Goal: Information Seeking & Learning: Check status

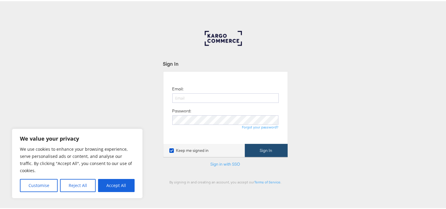
type input "[EMAIL_ADDRESS][PERSON_NAME][DOMAIN_NAME]"
click at [265, 147] on button "Sign In" at bounding box center [266, 149] width 43 height 13
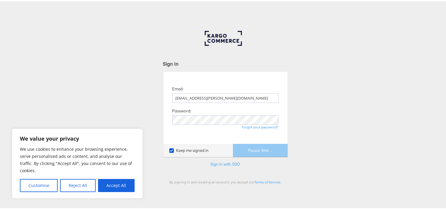
click at [30, 100] on div "Sign In Email: aparna.doniparthi@kargo.com Password: Forgot your password? Keep…" at bounding box center [225, 178] width 451 height 297
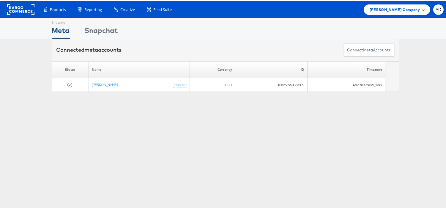
click at [404, 9] on span "Steve Madden Company" at bounding box center [395, 8] width 50 height 6
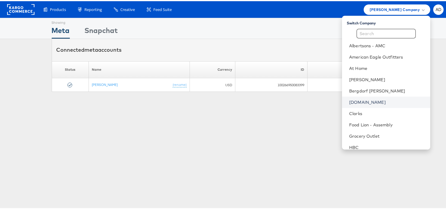
click at [349, 101] on link "Cars.com" at bounding box center [387, 101] width 76 height 6
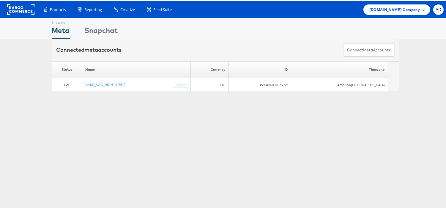
click at [390, 7] on span "Cars.com Company" at bounding box center [395, 8] width 51 height 6
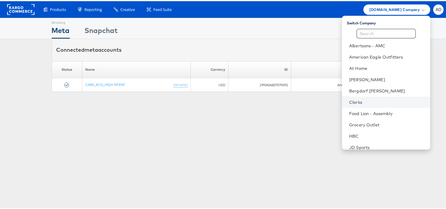
click at [349, 100] on link "Clarks" at bounding box center [387, 101] width 76 height 6
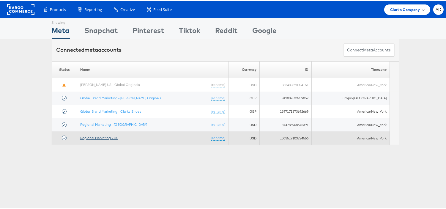
click at [100, 136] on link "Regional Marketing - US" at bounding box center [99, 136] width 38 height 4
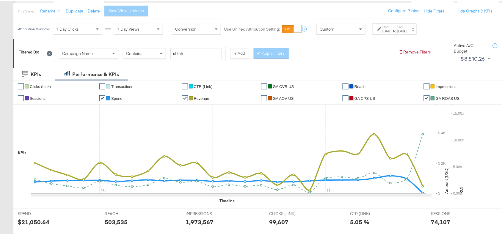
scroll to position [65, 0]
click at [407, 29] on div "[DATE]" at bounding box center [403, 30] width 10 height 5
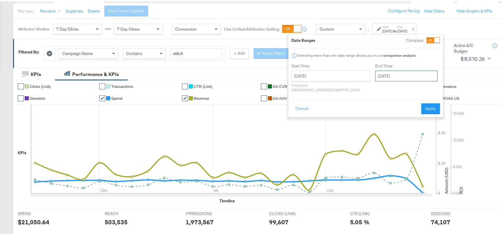
click at [375, 75] on input "[DATE]" at bounding box center [406, 75] width 62 height 11
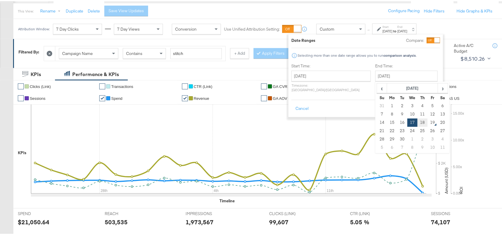
click at [417, 123] on td "18" at bounding box center [422, 121] width 10 height 8
type input "[DATE]"
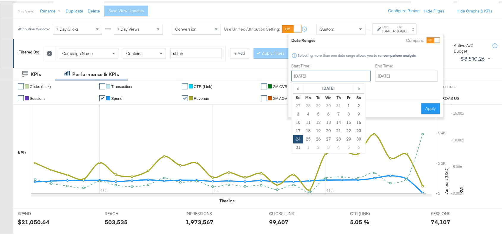
click at [329, 74] on input "[DATE]" at bounding box center [330, 75] width 79 height 11
click at [360, 87] on span "›" at bounding box center [358, 87] width 9 height 9
click at [299, 121] on td "14" at bounding box center [298, 121] width 10 height 8
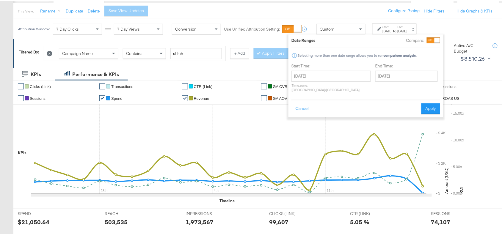
type input "[DATE]"
click at [433, 103] on button "Apply" at bounding box center [430, 107] width 19 height 11
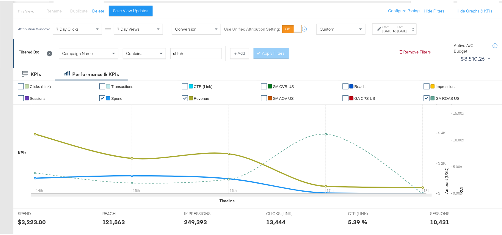
click at [342, 57] on div "Campaign Name Contains stitch + Add Apply Filters" at bounding box center [219, 51] width 350 height 18
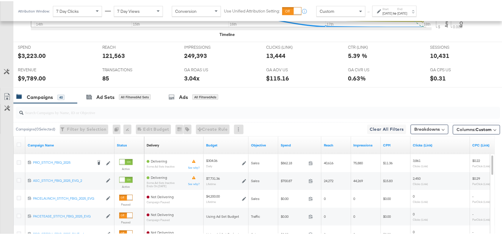
scroll to position [336, 0]
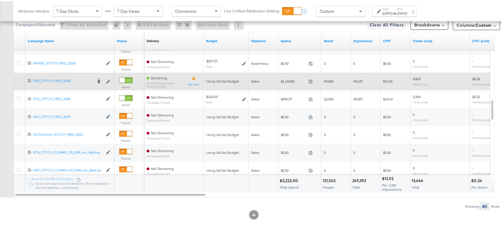
click at [18, 79] on icon at bounding box center [19, 79] width 4 height 4
click at [0, 0] on input "checkbox" at bounding box center [0, 0] width 0 height 0
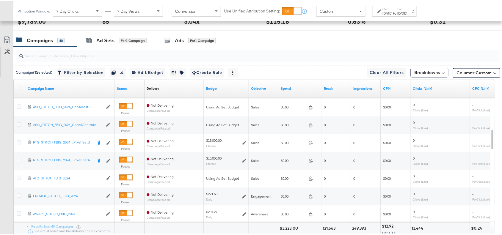
scroll to position [287, 0]
click at [109, 40] on div "Ad Sets" at bounding box center [105, 39] width 18 height 7
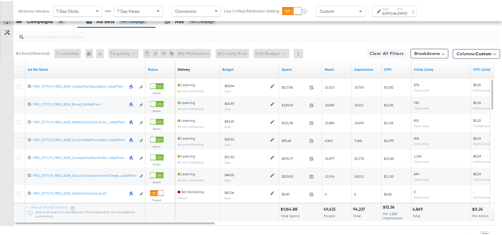
scroll to position [307, 0]
click at [18, 68] on icon at bounding box center [19, 67] width 4 height 4
click at [0, 0] on input "checkbox" at bounding box center [0, 0] width 0 height 0
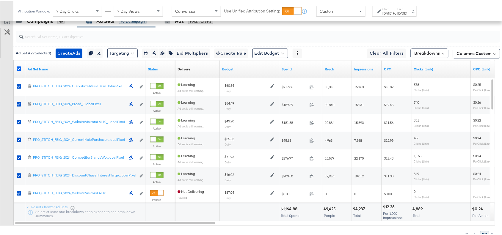
click at [18, 68] on icon at bounding box center [19, 67] width 4 height 4
click at [0, 0] on input "checkbox" at bounding box center [0, 0] width 0 height 0
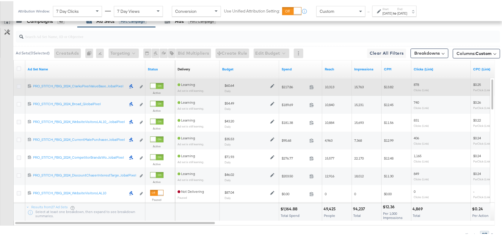
click at [18, 86] on icon at bounding box center [19, 85] width 4 height 4
click at [0, 0] on input "checkbox" at bounding box center [0, 0] width 0 height 0
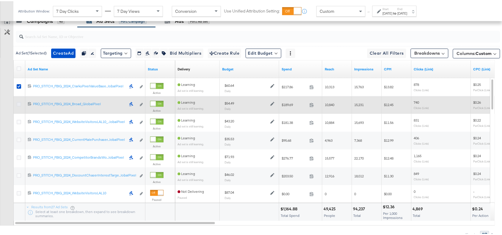
click at [19, 103] on icon at bounding box center [19, 103] width 4 height 4
click at [0, 0] on input "checkbox" at bounding box center [0, 0] width 0 height 0
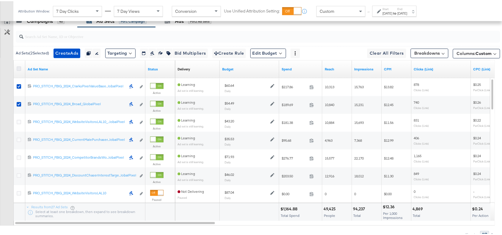
click at [18, 69] on icon at bounding box center [19, 67] width 4 height 4
click at [0, 0] on input "checkbox" at bounding box center [0, 0] width 0 height 0
click at [18, 69] on icon at bounding box center [19, 67] width 4 height 4
click at [0, 0] on input "checkbox" at bounding box center [0, 0] width 0 height 0
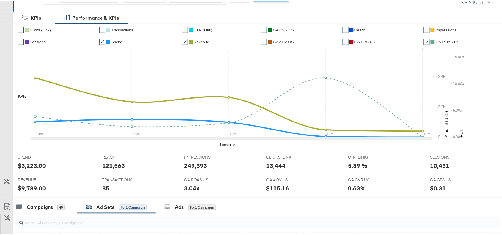
scroll to position [0, 0]
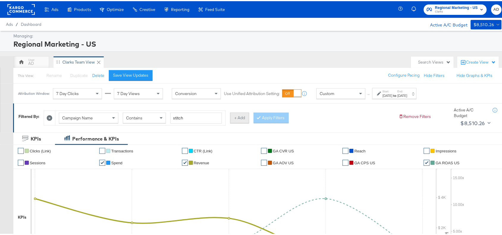
click at [238, 112] on button "+ Add" at bounding box center [239, 116] width 19 height 11
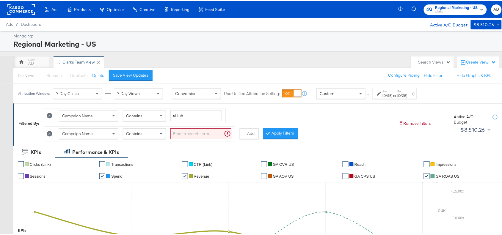
click at [100, 135] on div "Campaign Name" at bounding box center [88, 133] width 59 height 10
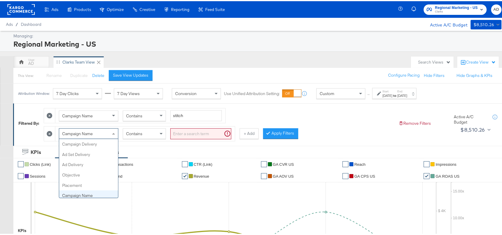
scroll to position [51, 0]
type input "Ad d"
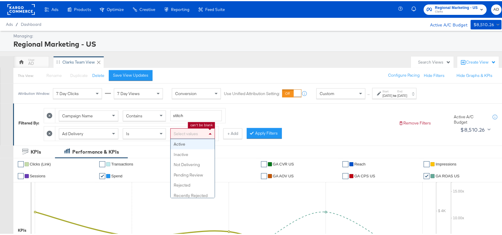
click at [195, 136] on div "Select values" at bounding box center [193, 133] width 44 height 10
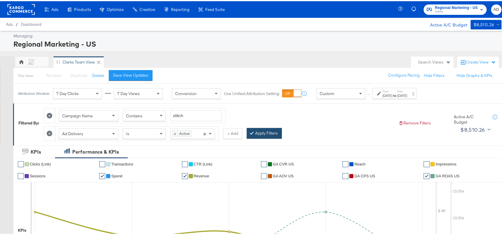
click at [266, 135] on button "Apply Filters" at bounding box center [264, 132] width 35 height 11
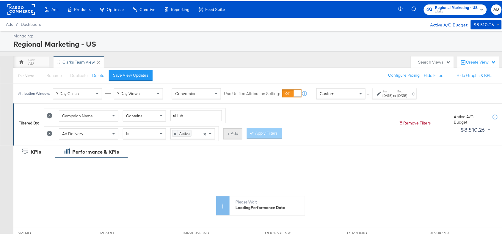
click at [229, 136] on button "+ Add" at bounding box center [232, 132] width 19 height 11
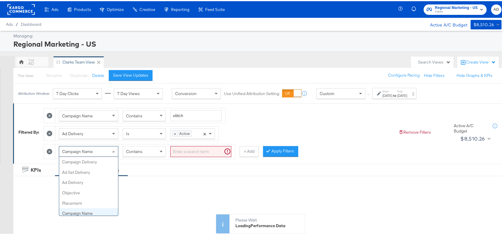
scroll to position [51, 0]
click at [102, 150] on div "Campaign Name" at bounding box center [88, 150] width 59 height 10
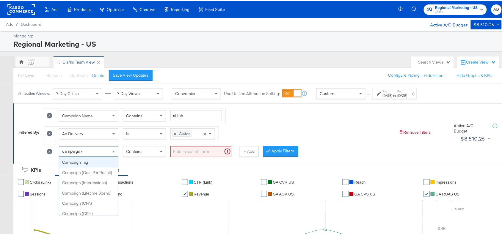
scroll to position [0, 0]
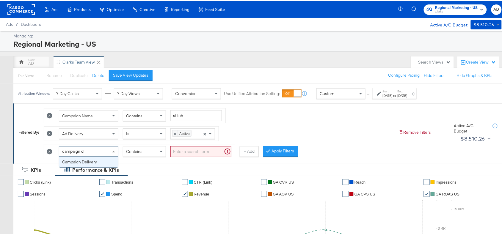
type input "campaign de"
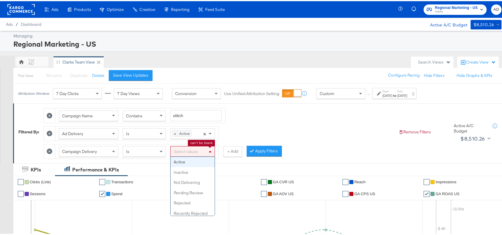
click at [189, 150] on div "Select values" at bounding box center [193, 150] width 44 height 10
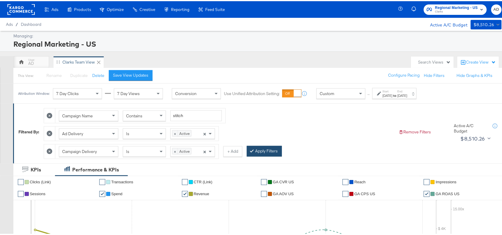
click at [265, 155] on button "Apply Filters" at bounding box center [264, 150] width 35 height 11
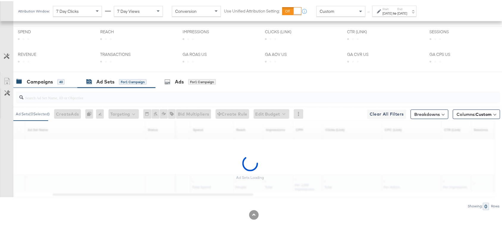
scroll to position [221, 0]
click at [30, 82] on div "Campaigns" at bounding box center [40, 80] width 26 height 7
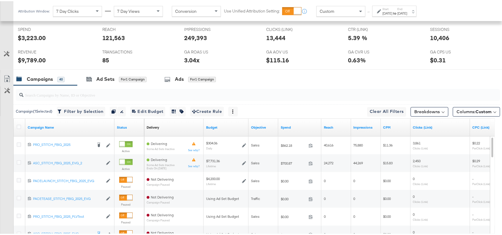
scroll to position [260, 0]
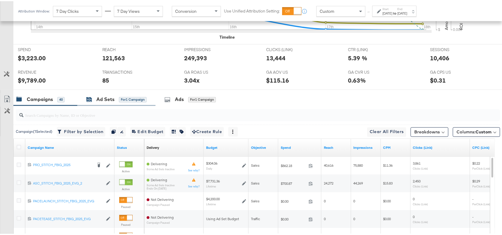
click at [107, 102] on div "Ad Sets" at bounding box center [105, 98] width 18 height 7
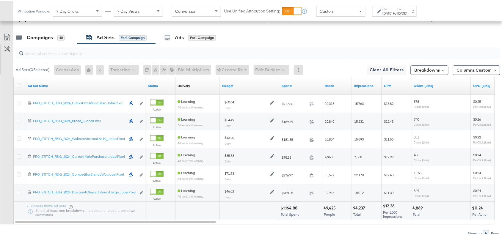
scroll to position [324, 0]
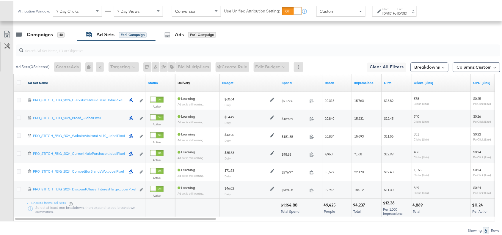
click at [50, 84] on link "Ad Set Name" at bounding box center [85, 82] width 115 height 5
click at [50, 84] on link "Ad Set Name ↓" at bounding box center [85, 82] width 115 height 5
click at [407, 9] on label "End:" at bounding box center [403, 8] width 10 height 4
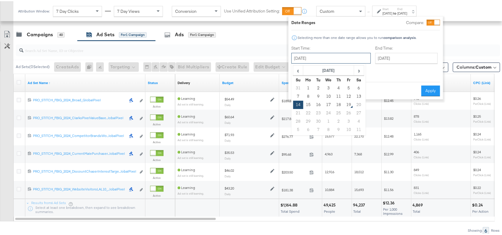
click at [339, 57] on input "[DATE]" at bounding box center [330, 57] width 79 height 11
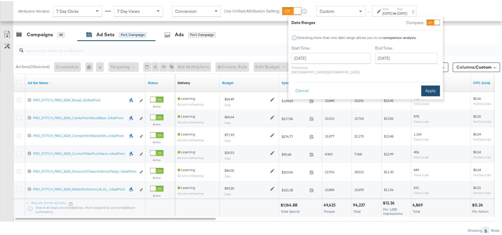
click at [429, 87] on button "Apply" at bounding box center [430, 89] width 19 height 11
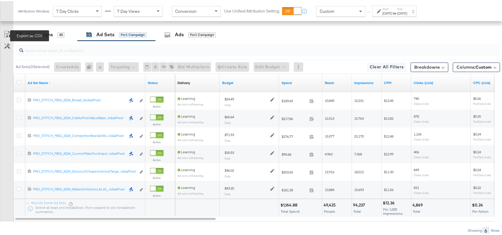
click at [7, 37] on icon at bounding box center [7, 34] width 4 height 4
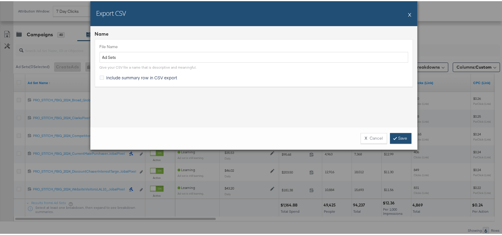
click at [394, 133] on link "Save" at bounding box center [400, 137] width 21 height 11
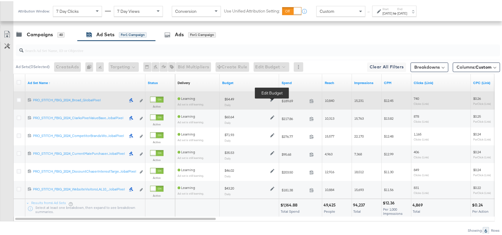
click at [271, 99] on icon at bounding box center [272, 99] width 4 height 4
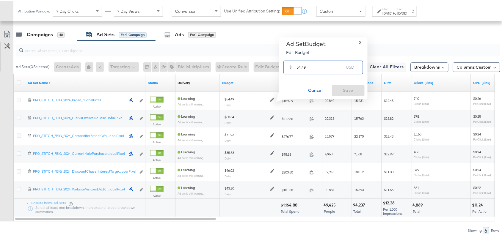
click at [314, 68] on input "54.49" at bounding box center [320, 63] width 47 height 13
paste input "$41.43"
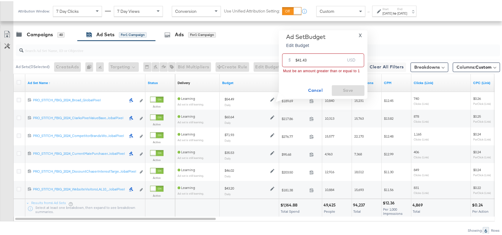
click at [298, 60] on input "$41.43" at bounding box center [320, 56] width 49 height 13
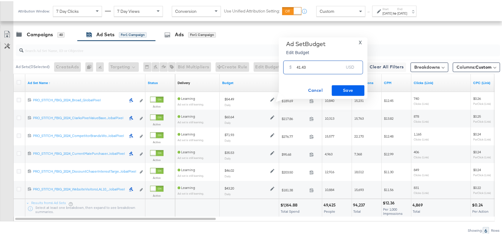
type input "41.43"
click at [346, 87] on span "Save" at bounding box center [348, 89] width 28 height 7
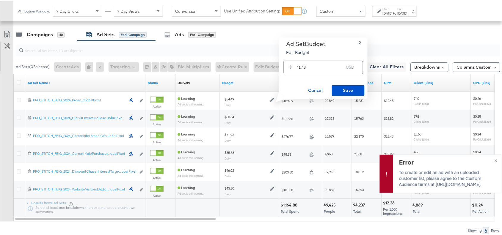
click at [361, 40] on span "X" at bounding box center [360, 41] width 3 height 8
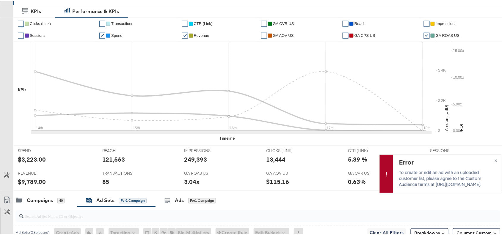
scroll to position [0, 0]
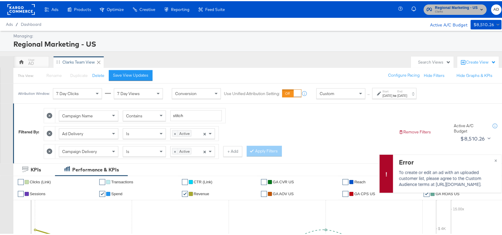
click at [453, 9] on span "Clarks" at bounding box center [456, 10] width 43 height 5
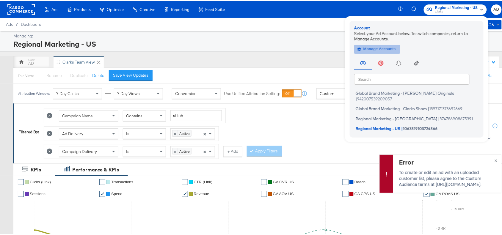
click at [373, 48] on span "Manage Accounts" at bounding box center [377, 48] width 37 height 7
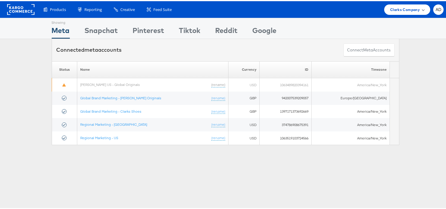
click at [406, 9] on span "Clarks Company" at bounding box center [405, 8] width 30 height 6
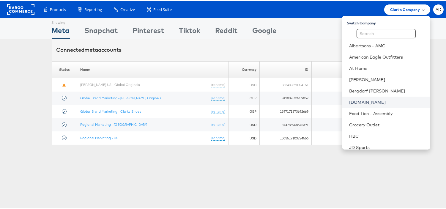
scroll to position [96, 0]
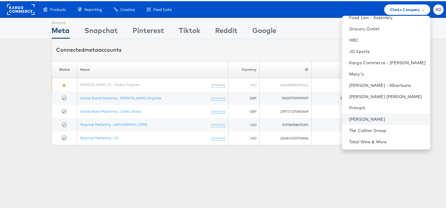
click at [349, 116] on link "Steve Madden" at bounding box center [387, 118] width 76 height 6
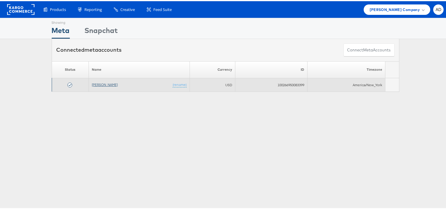
click at [101, 84] on link "[PERSON_NAME]" at bounding box center [105, 83] width 26 height 4
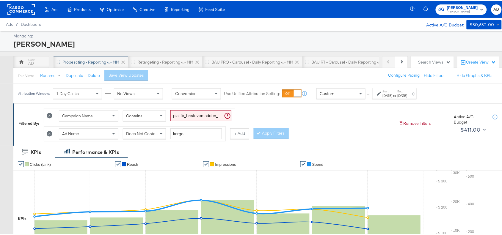
click at [93, 61] on div "Propescting - Reporting <> MM" at bounding box center [90, 61] width 57 height 6
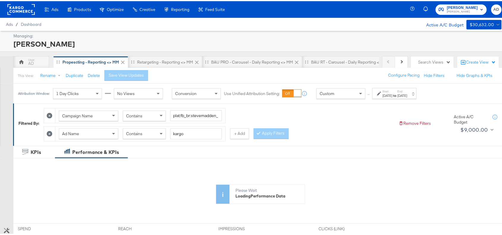
click at [398, 95] on strong "to" at bounding box center [394, 94] width 5 height 4
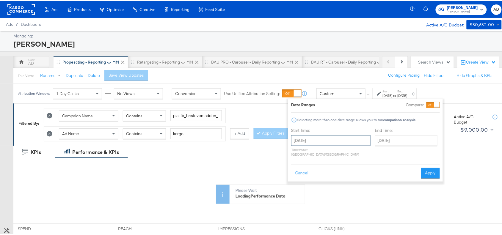
click at [326, 140] on input "August 21st 2025" at bounding box center [330, 139] width 79 height 11
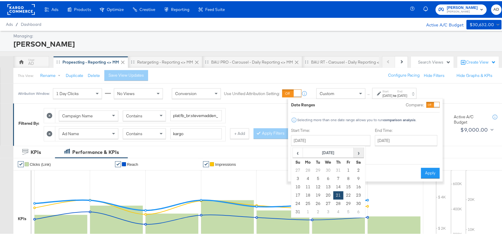
click at [357, 153] on span "›" at bounding box center [358, 151] width 9 height 9
click at [326, 188] on td "17" at bounding box center [328, 186] width 10 height 8
type input "[DATE]"
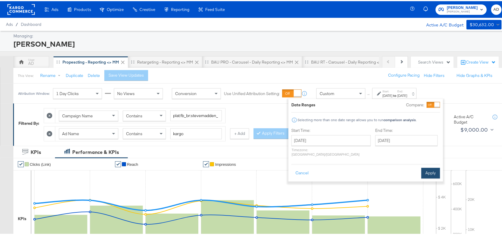
click at [428, 169] on button "Apply" at bounding box center [430, 172] width 19 height 11
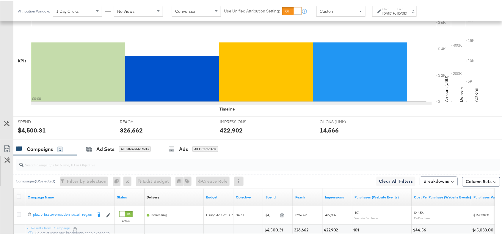
scroll to position [209, 0]
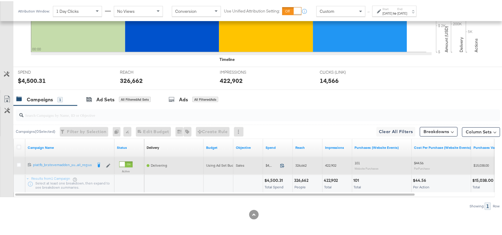
click at [283, 162] on icon at bounding box center [282, 164] width 4 height 4
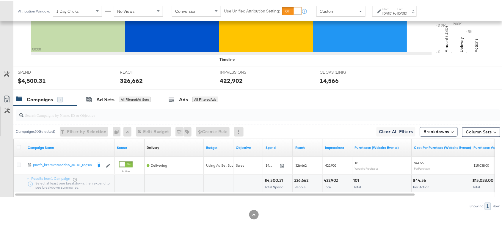
click at [296, 179] on div "326,662" at bounding box center [302, 180] width 16 height 6
copy div "326,662"
click at [296, 179] on div "326,662" at bounding box center [302, 180] width 16 height 6
click at [332, 181] on div "422,902" at bounding box center [332, 180] width 16 height 6
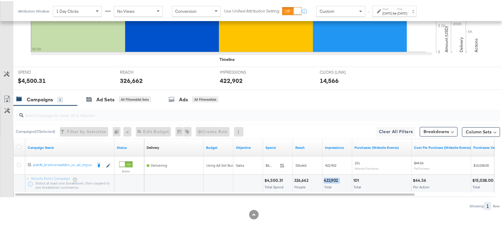
copy div "422,902"
click at [407, 7] on label "End:" at bounding box center [403, 8] width 10 height 4
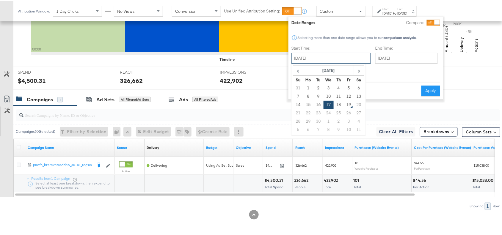
click at [320, 62] on input "[DATE]" at bounding box center [330, 57] width 79 height 11
click at [335, 102] on td "18" at bounding box center [339, 104] width 10 height 8
type input "[DATE]"
click at [429, 84] on button "Apply" at bounding box center [430, 89] width 19 height 11
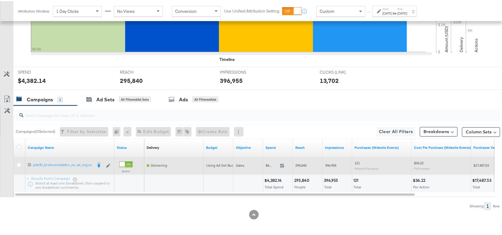
click at [281, 165] on icon at bounding box center [282, 164] width 4 height 4
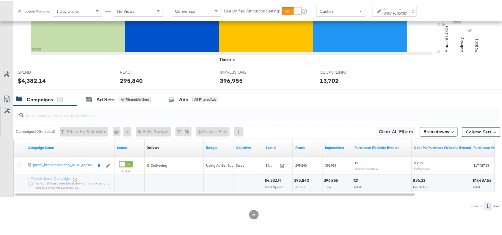
click at [303, 179] on div "295,840" at bounding box center [302, 180] width 17 height 6
click at [335, 180] on div "396,955" at bounding box center [332, 180] width 16 height 6
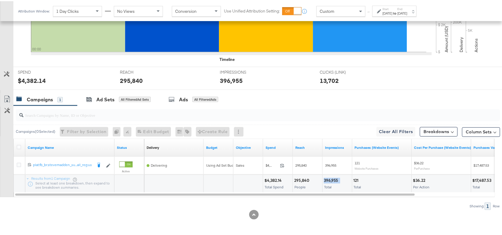
copy div "396,955"
click at [335, 180] on div "396,955" at bounding box center [332, 180] width 16 height 6
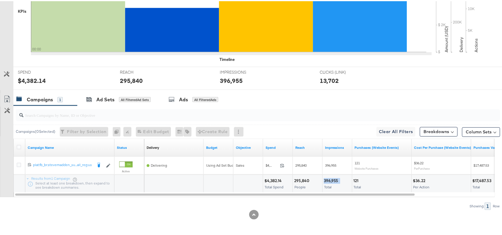
scroll to position [0, 0]
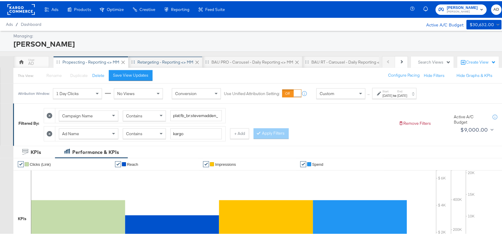
click at [157, 57] on div "Retargeting - Reporting <> MM" at bounding box center [165, 61] width 74 height 12
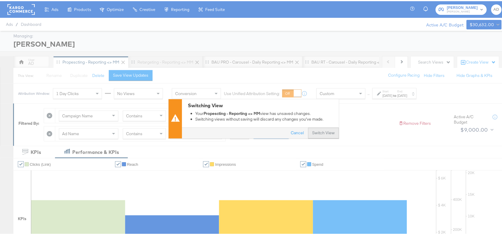
click at [326, 133] on button "Switch View" at bounding box center [323, 132] width 31 height 11
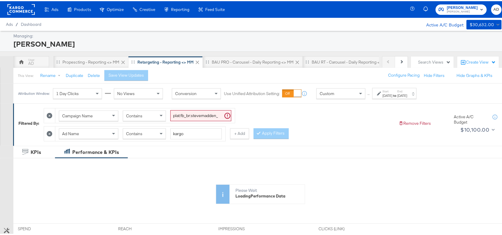
click at [392, 93] on div "Aug 21st 2025" at bounding box center [388, 94] width 10 height 5
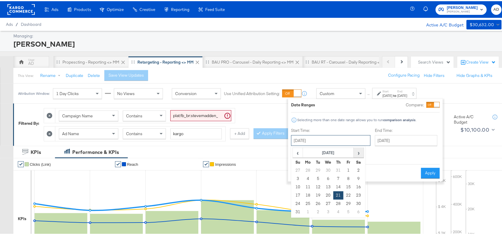
drag, startPoint x: 322, startPoint y: 134, endPoint x: 359, endPoint y: 153, distance: 41.9
click at [359, 145] on div "August 21st 2025 ‹ August 2025 › Su Mo Tu We Th Fr Sa 27 28 29 30 31 1 2 3 4 5 …" at bounding box center [330, 139] width 79 height 11
click at [359, 153] on span "›" at bounding box center [358, 151] width 9 height 9
click at [329, 187] on td "17" at bounding box center [328, 186] width 10 height 8
type input "[DATE]"
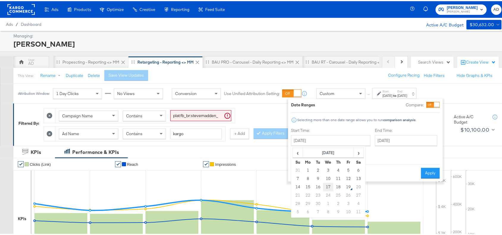
type input "[DATE]"
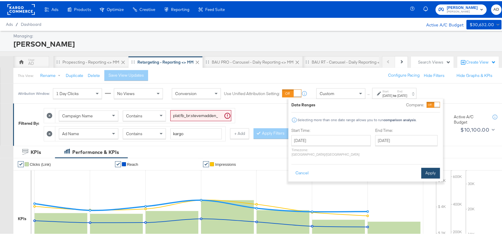
click at [427, 168] on button "Apply" at bounding box center [430, 172] width 19 height 11
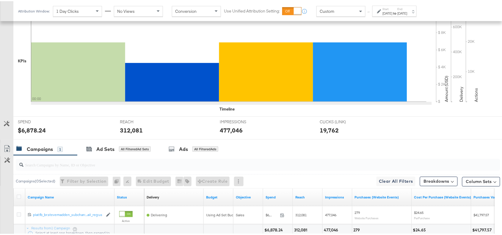
scroll to position [209, 0]
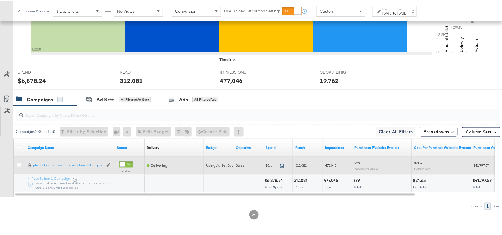
click at [283, 164] on icon at bounding box center [282, 164] width 4 height 4
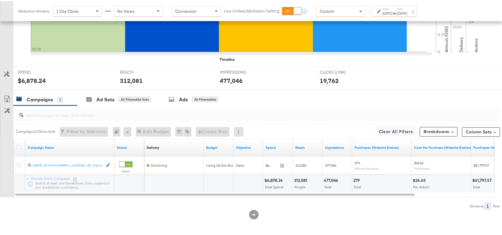
click at [305, 181] on div "312,081" at bounding box center [301, 180] width 15 height 6
click at [331, 179] on div "477,046" at bounding box center [332, 180] width 16 height 6
click at [392, 9] on label "Start:" at bounding box center [388, 8] width 10 height 4
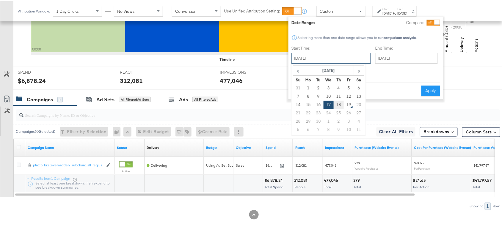
drag, startPoint x: 343, startPoint y: 56, endPoint x: 339, endPoint y: 103, distance: 46.3
click at [339, 62] on div "September 17th 2025 ‹ September 2025 › Su Mo Tu We Th Fr Sa 31 1 2 3 4 5 6 7 8 …" at bounding box center [330, 57] width 79 height 11
click at [339, 103] on td "18" at bounding box center [339, 104] width 10 height 8
type input "[DATE]"
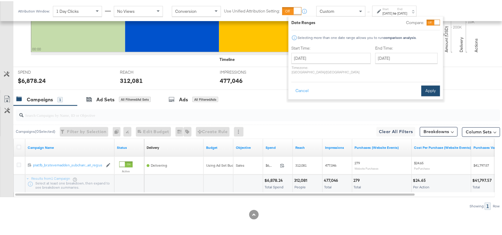
click at [425, 84] on button "Apply" at bounding box center [430, 89] width 19 height 11
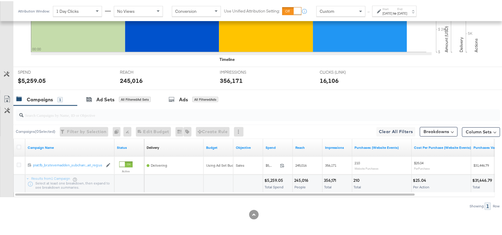
click at [326, 181] on div "356,171" at bounding box center [331, 180] width 14 height 6
copy div "356,171"
click at [326, 181] on div "356,171" at bounding box center [331, 180] width 14 height 6
click at [295, 180] on div "245,016" at bounding box center [302, 180] width 16 height 6
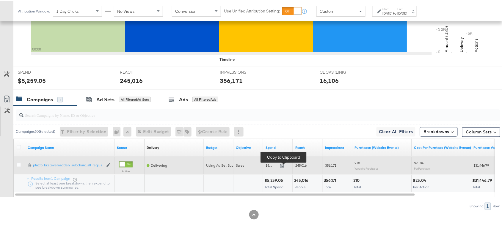
click at [283, 167] on span at bounding box center [284, 165] width 13 height 4
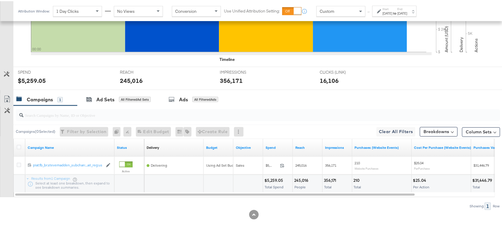
scroll to position [0, 0]
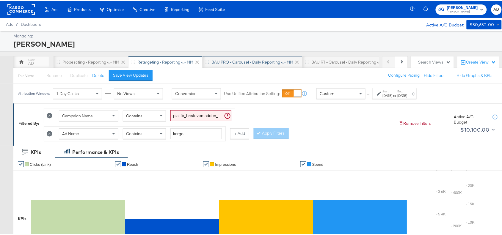
click at [243, 63] on div "BAU PRO - Carousel - Daily Reporting <> MM" at bounding box center [252, 61] width 82 height 6
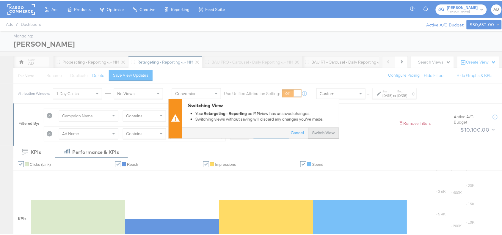
click at [320, 133] on button "Switch View" at bounding box center [323, 132] width 31 height 11
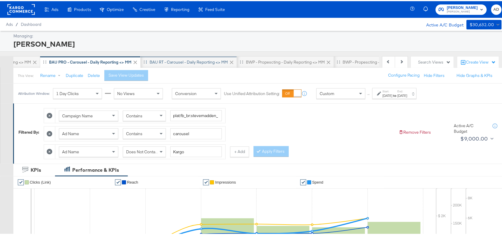
scroll to position [0, 164]
click at [398, 94] on strong "to" at bounding box center [394, 94] width 5 height 4
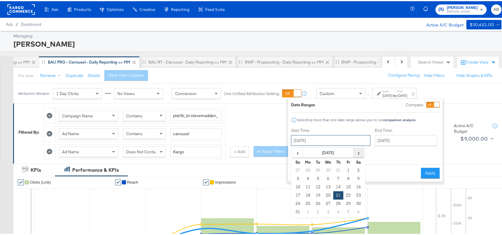
drag, startPoint x: 337, startPoint y: 140, endPoint x: 354, endPoint y: 149, distance: 20.1
click at [354, 145] on div "August 21st 2025 ‹ August 2025 › Su Mo Tu We Th Fr Sa 27 28 29 30 31 1 2 3 4 5 …" at bounding box center [330, 139] width 79 height 11
click at [354, 149] on span "›" at bounding box center [358, 151] width 9 height 9
click at [329, 186] on td "17" at bounding box center [328, 186] width 10 height 8
type input "[DATE]"
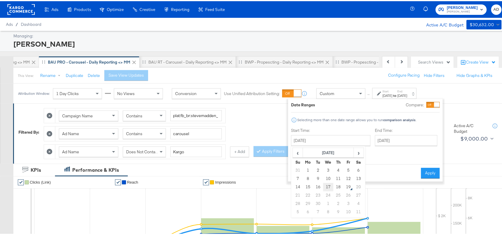
type input "[DATE]"
click at [428, 169] on button "Apply" at bounding box center [430, 172] width 19 height 11
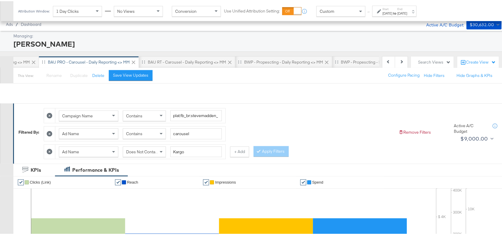
scroll to position [227, 0]
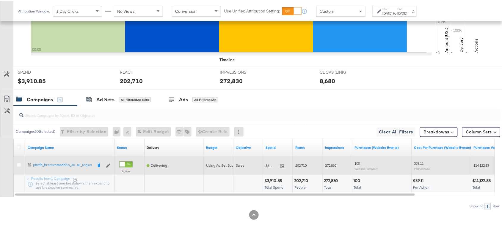
click at [285, 167] on span at bounding box center [284, 166] width 13 height 4
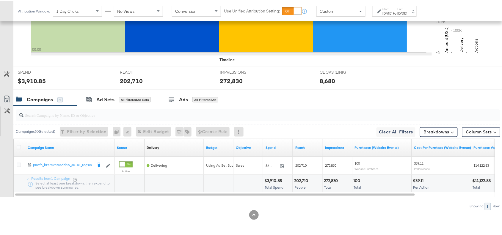
click at [301, 179] on div "202,710" at bounding box center [302, 180] width 16 height 6
click at [326, 180] on div "272,830" at bounding box center [332, 180] width 16 height 6
click at [405, 9] on div "Start: Sep 17th 2025 to End: Sep 17th 2025" at bounding box center [395, 10] width 25 height 9
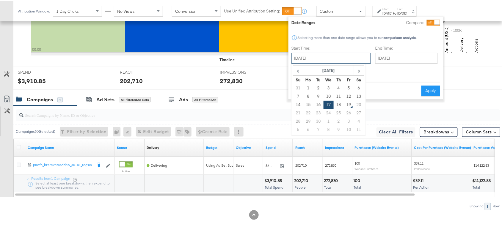
click at [329, 58] on input "[DATE]" at bounding box center [330, 57] width 79 height 11
click at [340, 105] on td "18" at bounding box center [339, 104] width 10 height 8
type input "[DATE]"
click at [430, 81] on div "Cancel Apply" at bounding box center [365, 88] width 149 height 15
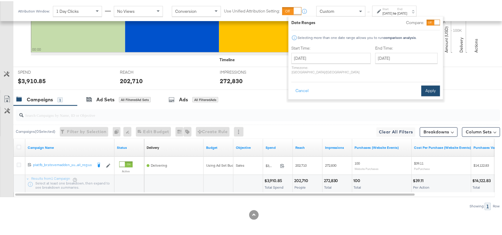
click at [431, 84] on button "Apply" at bounding box center [430, 89] width 19 height 11
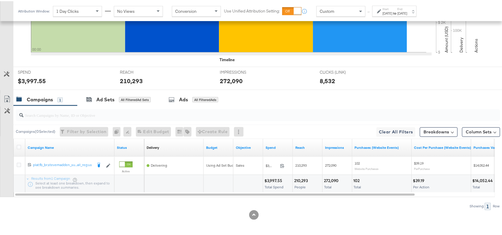
click at [329, 179] on div "272,090" at bounding box center [332, 180] width 17 height 6
copy div "272,090"
click at [329, 179] on div "272,090" at bounding box center [332, 180] width 17 height 6
click at [298, 183] on div "210,293 People" at bounding box center [307, 183] width 29 height 18
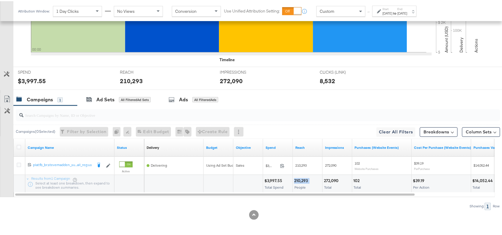
copy div "210,293"
click at [272, 179] on div "$3,997.55" at bounding box center [274, 180] width 20 height 6
copy div "3,997.55"
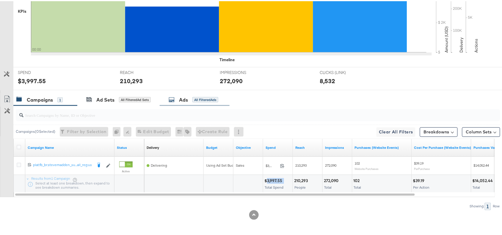
scroll to position [0, 0]
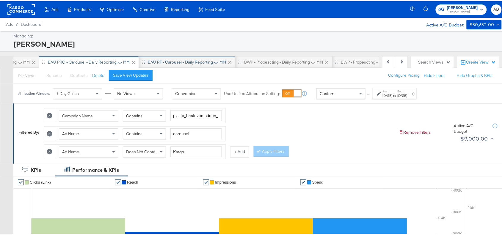
click at [179, 60] on div "BAU RT - Carousel - Daily Reporting <> MM" at bounding box center [187, 61] width 78 height 6
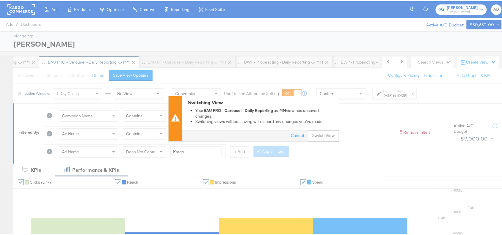
click at [318, 129] on div "Cancel Switch View" at bounding box center [260, 134] width 157 height 11
click at [325, 133] on button "Switch View" at bounding box center [323, 135] width 31 height 11
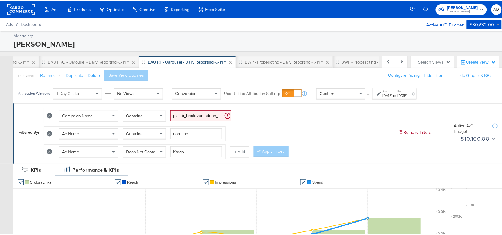
click at [392, 94] on div "Aug 21st 2025" at bounding box center [388, 94] width 10 height 5
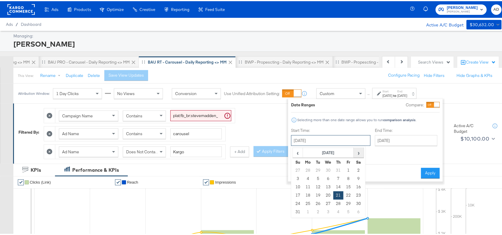
drag, startPoint x: 340, startPoint y: 139, endPoint x: 359, endPoint y: 153, distance: 23.8
click at [359, 145] on div "August 21st 2025 ‹ August 2025 › Su Mo Tu We Th Fr Sa 27 28 29 30 31 1 2 3 4 5 …" at bounding box center [330, 139] width 79 height 11
click at [359, 153] on span "›" at bounding box center [358, 151] width 9 height 9
click at [329, 186] on td "17" at bounding box center [328, 186] width 10 height 8
type input "[DATE]"
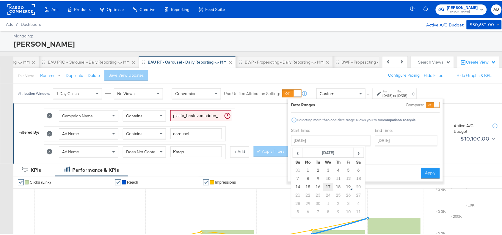
type input "[DATE]"
click at [425, 169] on button "Apply" at bounding box center [430, 172] width 19 height 11
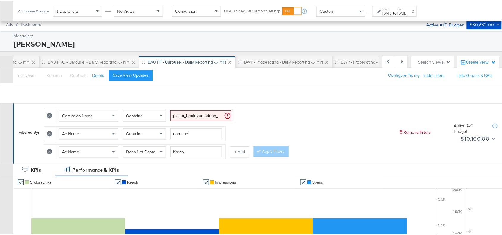
scroll to position [227, 0]
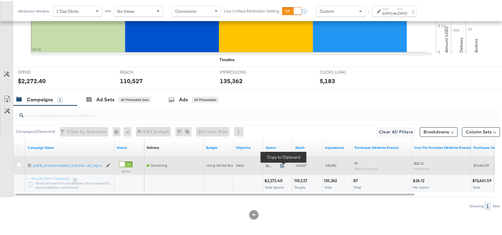
click at [284, 167] on icon at bounding box center [282, 165] width 4 height 4
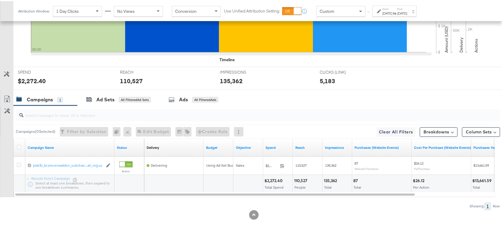
click at [299, 179] on div "110,527" at bounding box center [301, 180] width 15 height 6
copy div "110,527"
click at [299, 179] on div "110,527" at bounding box center [301, 180] width 15 height 6
click at [332, 178] on div "135,362" at bounding box center [331, 180] width 15 height 6
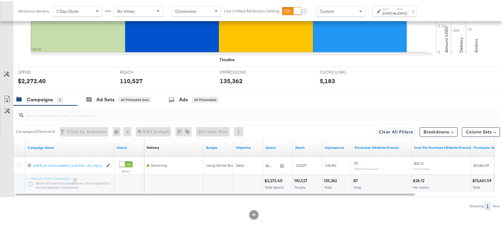
click at [419, 15] on div "Attribution Window: 1 Day Clicks No Views Conversion Use Unified Attribution Se…" at bounding box center [218, 10] width 411 height 20
click at [407, 10] on div "[DATE]" at bounding box center [403, 12] width 10 height 5
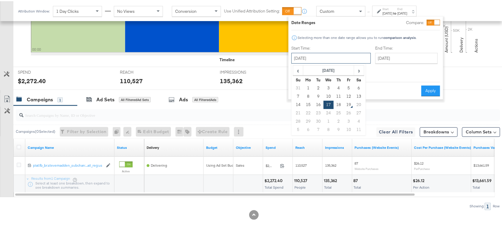
click at [330, 56] on input "[DATE]" at bounding box center [330, 57] width 79 height 11
click at [338, 103] on td "18" at bounding box center [339, 104] width 10 height 8
type input "[DATE]"
click at [433, 88] on button "Apply" at bounding box center [430, 89] width 19 height 11
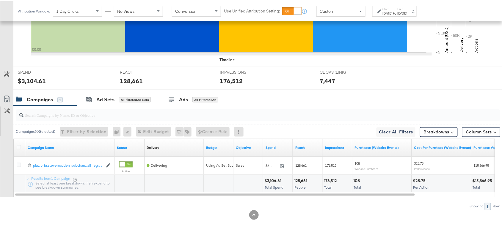
click at [327, 179] on div "176,512" at bounding box center [331, 180] width 15 height 6
copy div "176,512"
click at [327, 179] on div "176,512" at bounding box center [331, 180] width 15 height 6
click at [299, 181] on div "128,661" at bounding box center [301, 180] width 15 height 6
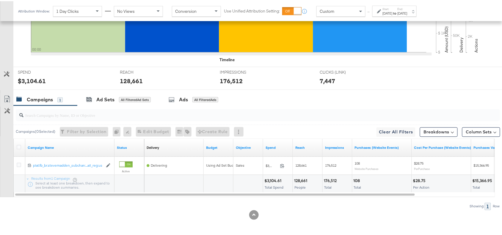
click at [274, 181] on div "$3,104.61" at bounding box center [273, 180] width 19 height 6
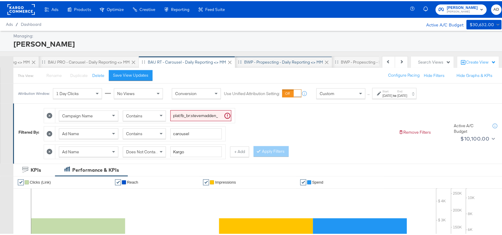
click at [292, 62] on div "BWP - Propescting - Daily Reporting <> MM" at bounding box center [283, 61] width 79 height 6
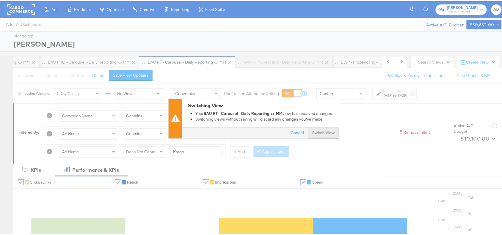
click at [312, 133] on button "Switch View" at bounding box center [323, 132] width 31 height 11
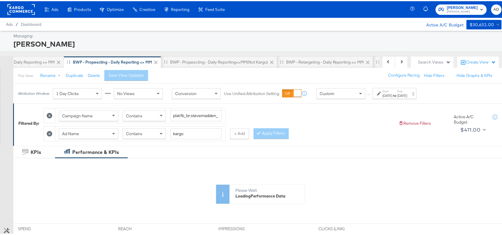
scroll to position [0, 345]
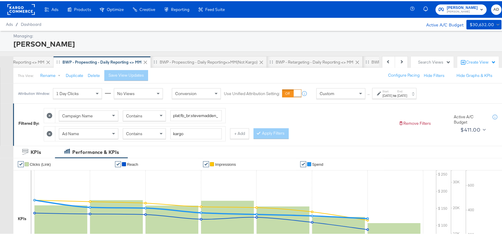
click at [392, 89] on label "Start:" at bounding box center [388, 90] width 10 height 4
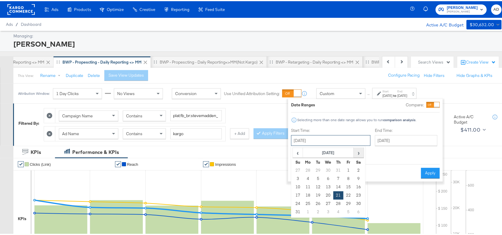
drag, startPoint x: 334, startPoint y: 144, endPoint x: 362, endPoint y: 155, distance: 30.4
click at [362, 145] on div "August 21st 2025 ‹ August 2025 › Su Mo Tu We Th Fr Sa 27 28 29 30 31 1 2 3 4 5 …" at bounding box center [330, 139] width 79 height 11
click at [362, 155] on span "›" at bounding box center [358, 151] width 9 height 9
click at [331, 189] on td "17" at bounding box center [328, 186] width 10 height 8
type input "[DATE]"
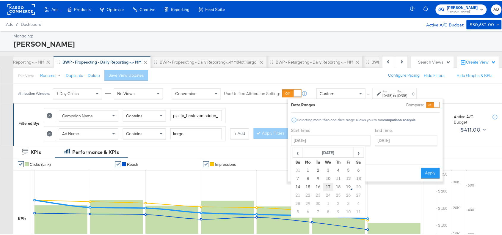
type input "[DATE]"
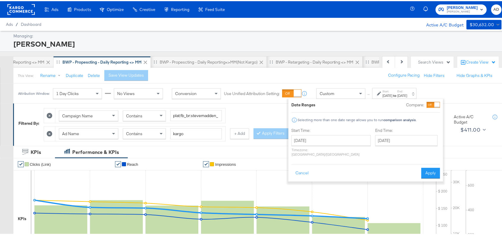
click at [331, 189] on icon at bounding box center [228, 213] width 395 height 89
click at [426, 167] on button "Apply" at bounding box center [430, 172] width 19 height 11
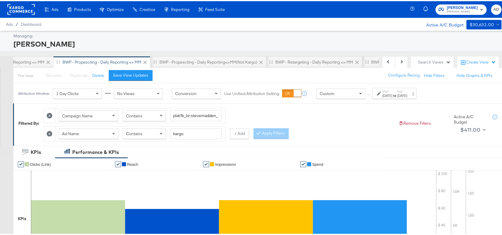
scroll to position [209, 0]
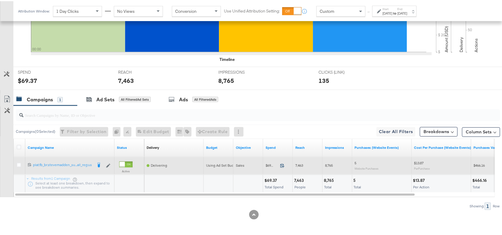
click at [280, 166] on icon at bounding box center [282, 164] width 4 height 4
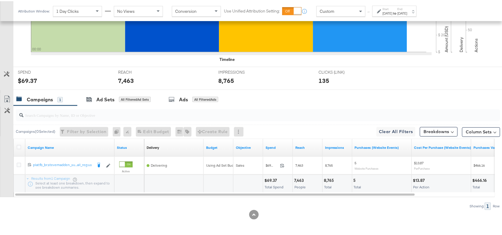
click at [298, 179] on div "7,463" at bounding box center [299, 180] width 11 height 6
click at [407, 9] on div "Start: Sep 17th 2025 to End: Sep 17th 2025" at bounding box center [395, 10] width 25 height 9
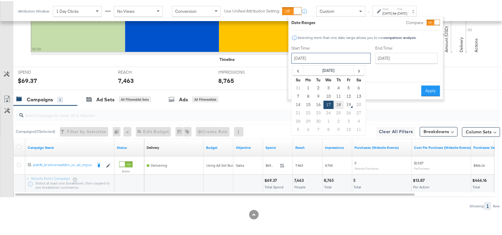
drag, startPoint x: 328, startPoint y: 57, endPoint x: 340, endPoint y: 106, distance: 50.5
click at [340, 62] on div "September 17th 2025 ‹ September 2025 › Su Mo Tu We Th Fr Sa 31 1 2 3 4 5 6 7 8 …" at bounding box center [330, 57] width 79 height 11
click at [340, 106] on td "18" at bounding box center [339, 104] width 10 height 8
type input "[DATE]"
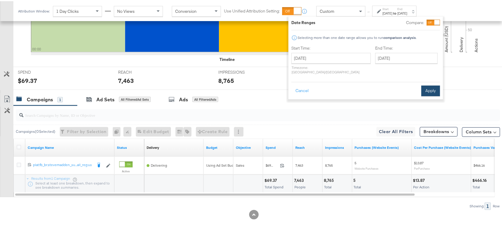
click at [435, 84] on button "Apply" at bounding box center [430, 89] width 19 height 11
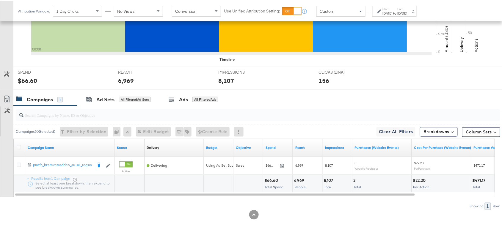
click at [330, 177] on div "8,107" at bounding box center [329, 180] width 11 height 6
copy div "8,107"
click at [300, 180] on div "6,969" at bounding box center [300, 180] width 12 height 6
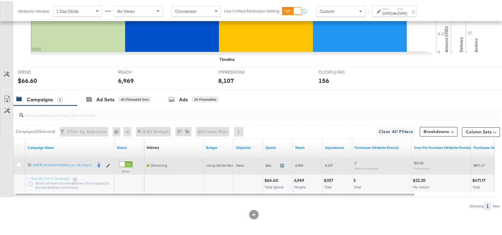
click at [281, 165] on icon at bounding box center [282, 164] width 4 height 4
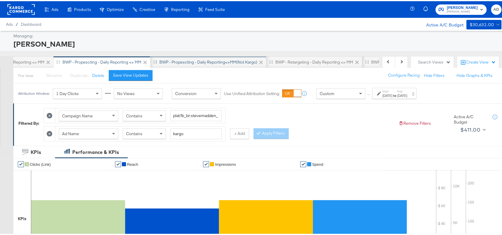
click at [203, 61] on div "BWP - Propescting - Daily Reporting<>MM(not kargo)" at bounding box center [208, 61] width 98 height 6
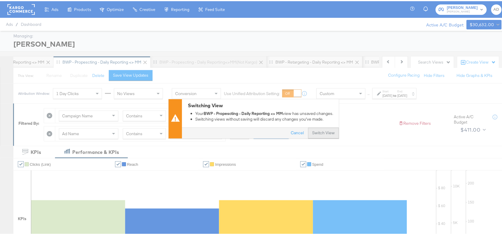
click at [317, 131] on button "Switch View" at bounding box center [323, 132] width 31 height 11
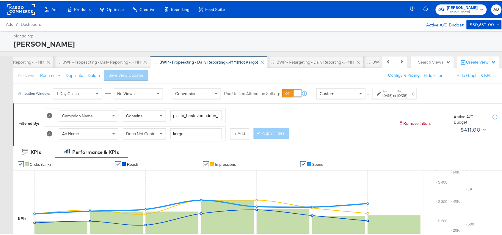
click at [413, 99] on div "Attribution Window: 1 Day Clicks No Views Conversion Use Unified Attribution Se…" at bounding box center [218, 92] width 411 height 20
click at [398, 96] on strong "to" at bounding box center [394, 94] width 5 height 4
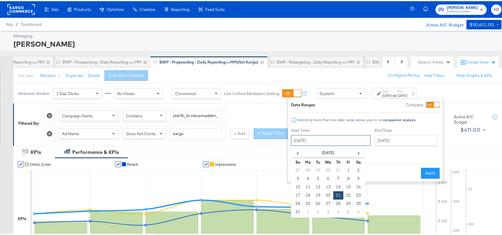
click at [343, 142] on input "August 21st 2025" at bounding box center [330, 139] width 79 height 11
click at [358, 155] on span "›" at bounding box center [358, 151] width 9 height 9
click at [325, 186] on td "17" at bounding box center [328, 186] width 10 height 8
type input "[DATE]"
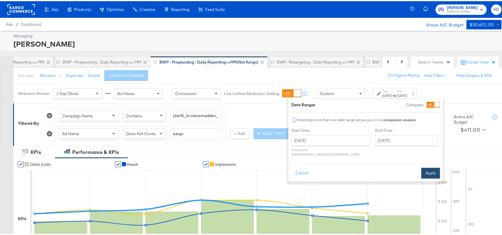
click at [436, 171] on button "Apply" at bounding box center [430, 172] width 19 height 11
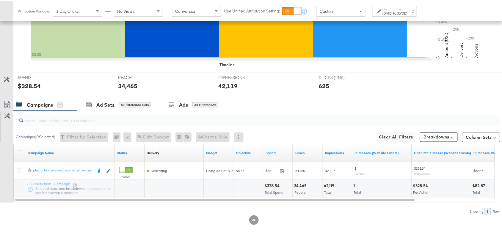
scroll to position [208, 0]
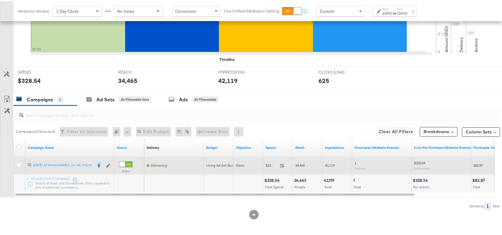
click at [285, 166] on span at bounding box center [284, 165] width 13 height 4
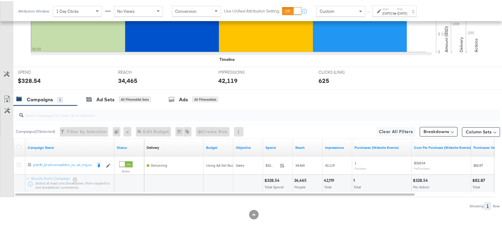
click at [302, 181] on div "34,465" at bounding box center [301, 180] width 14 height 6
click at [328, 179] on div "42,119" at bounding box center [330, 180] width 12 height 6
click at [407, 10] on div "[DATE]" at bounding box center [403, 12] width 10 height 5
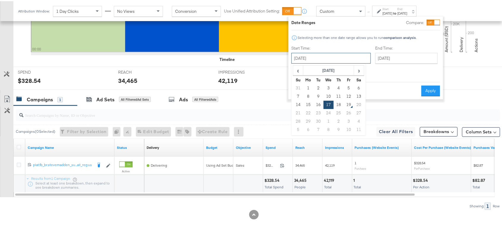
click at [338, 55] on input "[DATE]" at bounding box center [330, 57] width 79 height 11
click at [337, 102] on td "18" at bounding box center [339, 104] width 10 height 8
type input "[DATE]"
click at [433, 87] on button "Apply" at bounding box center [430, 89] width 19 height 11
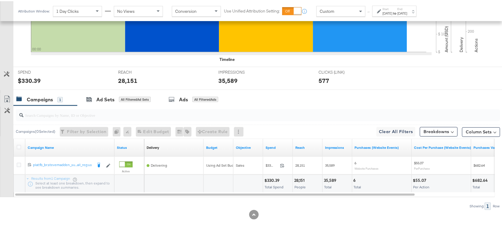
click at [329, 179] on div "35,589" at bounding box center [331, 180] width 14 height 6
click at [299, 183] on div "28,151" at bounding box center [300, 180] width 12 height 6
click at [268, 178] on div "$330.39" at bounding box center [272, 180] width 17 height 6
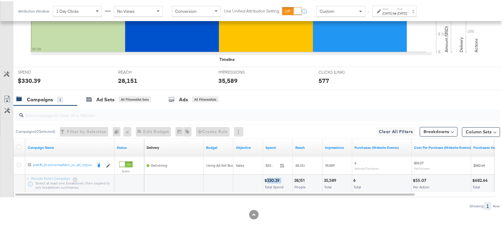
click at [268, 178] on div "$330.39" at bounding box center [272, 180] width 17 height 6
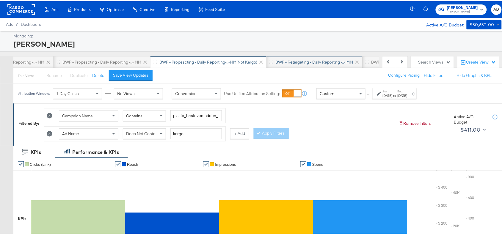
click at [290, 58] on div "BWP - Retargeting - Daily Reporting <> MM" at bounding box center [314, 61] width 78 height 6
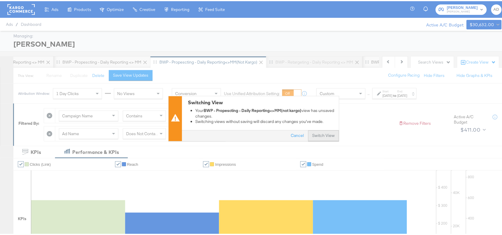
click at [315, 136] on button "Switch View" at bounding box center [323, 135] width 31 height 11
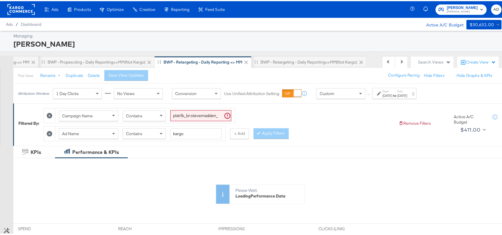
scroll to position [0, 474]
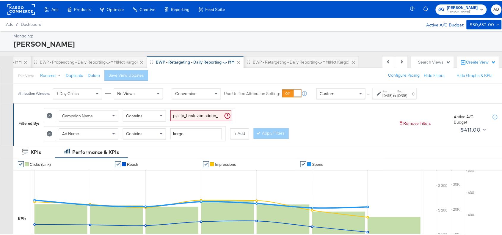
click at [392, 95] on div "Aug 21st 2025" at bounding box center [388, 94] width 10 height 5
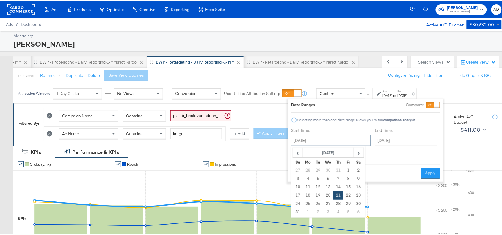
click at [336, 136] on input "August 21st 2025" at bounding box center [330, 139] width 79 height 11
click at [355, 150] on span "›" at bounding box center [358, 151] width 9 height 9
click at [326, 188] on td "17" at bounding box center [328, 186] width 10 height 8
type input "[DATE]"
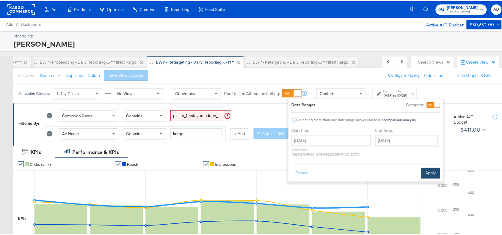
click at [433, 168] on button "Apply" at bounding box center [430, 172] width 19 height 11
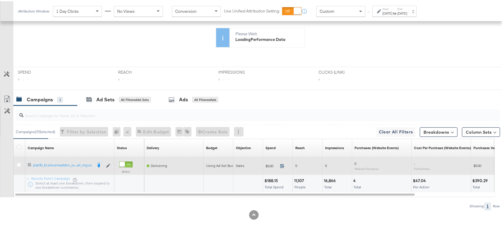
scroll to position [209, 0]
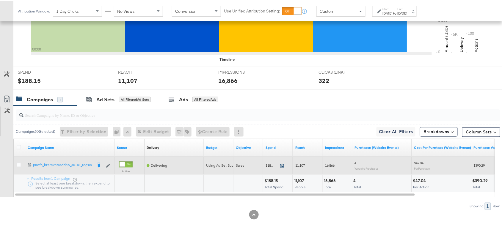
click at [283, 164] on icon at bounding box center [282, 165] width 4 height 4
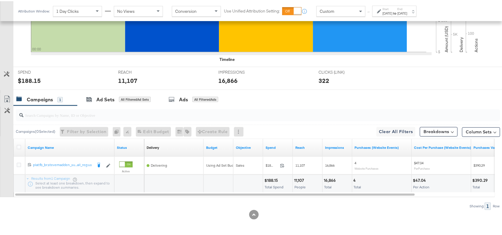
click at [296, 177] on div "11,107" at bounding box center [300, 180] width 12 height 6
click at [329, 176] on div "16,866 Total" at bounding box center [337, 183] width 29 height 18
click at [405, 17] on div "Attribution Window: 1 Day Clicks No Views Conversion Use Unified Attribution Se…" at bounding box center [218, 10] width 411 height 20
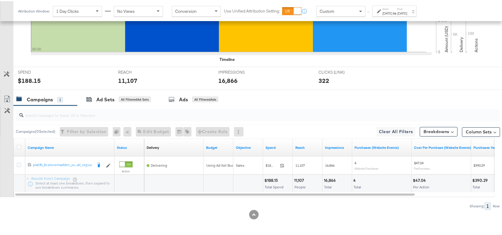
click at [407, 8] on label "End:" at bounding box center [403, 8] width 10 height 4
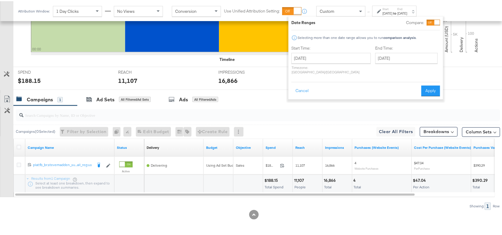
click at [324, 67] on p "Timezone: Asia/Calcutta" at bounding box center [330, 68] width 79 height 9
drag, startPoint x: 341, startPoint y: 57, endPoint x: 337, endPoint y: 103, distance: 45.9
click at [337, 62] on div "September 17th 2025 ‹ September 2025 › Su Mo Tu We Th Fr Sa 31 1 2 3 4 5 6 7 8 …" at bounding box center [330, 57] width 79 height 11
click at [337, 103] on td "18" at bounding box center [339, 104] width 10 height 8
type input "[DATE]"
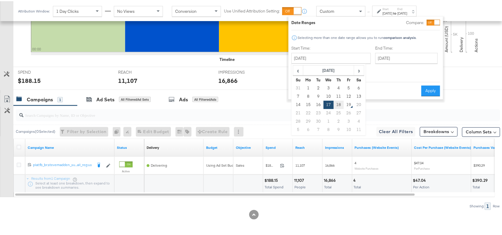
type input "[DATE]"
click at [431, 84] on button "Apply" at bounding box center [430, 89] width 19 height 11
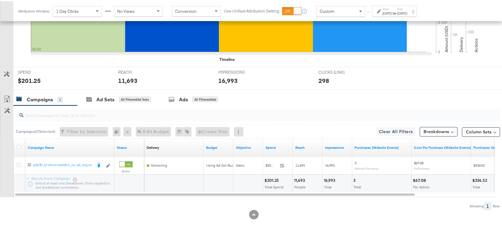
click at [331, 180] on div "16,993" at bounding box center [330, 180] width 13 height 6
click at [294, 180] on div "11,693" at bounding box center [300, 180] width 12 height 6
click at [271, 177] on div "$201.25" at bounding box center [272, 180] width 16 height 6
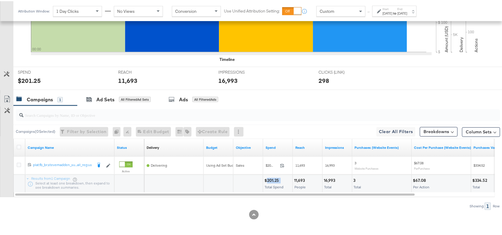
click at [271, 177] on div "$201.25" at bounding box center [272, 180] width 16 height 6
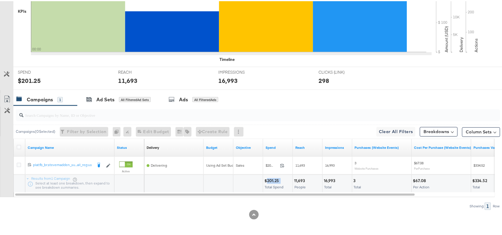
scroll to position [0, 0]
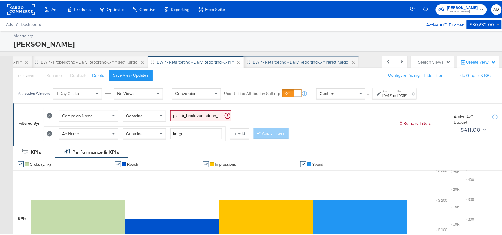
click at [287, 60] on div "BWP - Retargeting - Daily Reporting<>MM(not kargo)" at bounding box center [301, 61] width 97 height 6
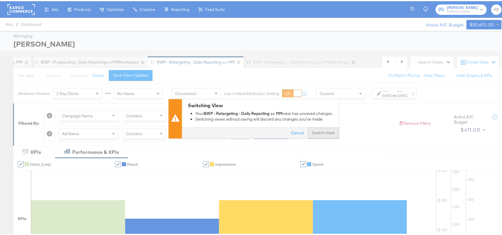
click at [315, 130] on button "Switch View" at bounding box center [323, 132] width 31 height 11
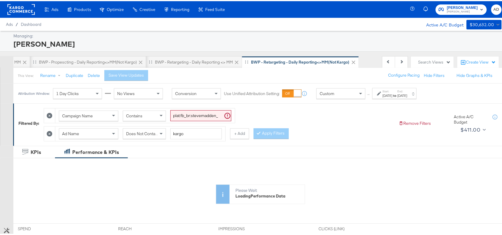
click at [392, 93] on div "Aug 21st 2025" at bounding box center [388, 94] width 10 height 5
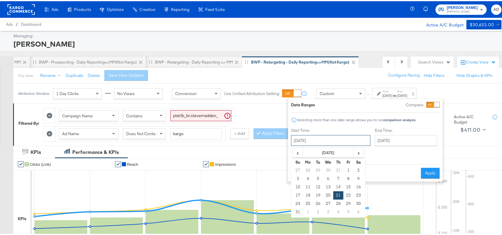
click at [326, 142] on input "August 21st 2025" at bounding box center [330, 139] width 79 height 11
click at [354, 154] on span "›" at bounding box center [358, 151] width 9 height 9
click at [326, 186] on td "17" at bounding box center [328, 186] width 10 height 8
type input "[DATE]"
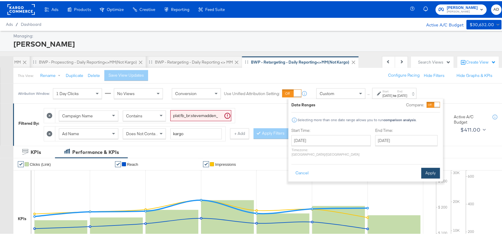
click at [430, 167] on button "Apply" at bounding box center [430, 172] width 19 height 11
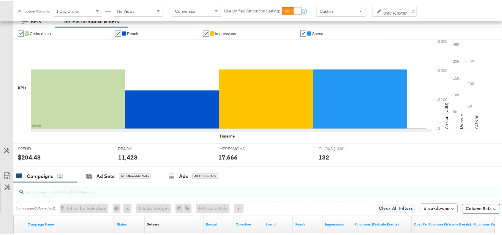
scroll to position [209, 0]
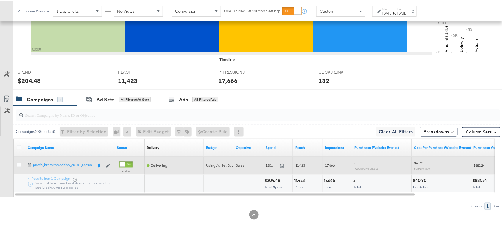
click at [285, 164] on span at bounding box center [284, 165] width 13 height 4
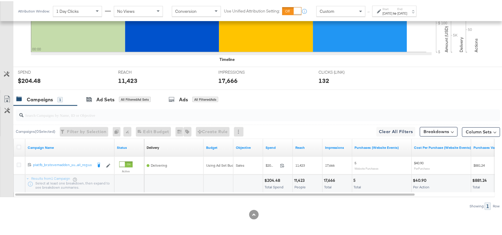
click at [296, 180] on div "11,423" at bounding box center [300, 180] width 12 height 6
click at [333, 180] on div "17,666" at bounding box center [330, 180] width 13 height 6
click at [408, 3] on div "Attribution Window: 1 Day Clicks No Views Conversion Use Unified Attribution Se…" at bounding box center [218, 10] width 411 height 20
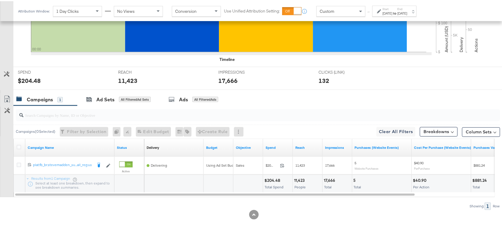
click at [407, 9] on label "End:" at bounding box center [403, 8] width 10 height 4
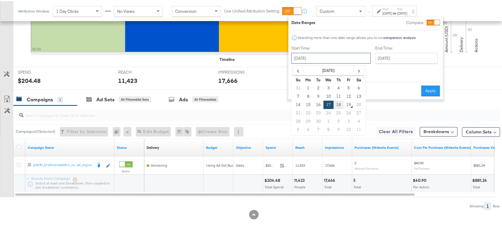
drag, startPoint x: 333, startPoint y: 55, endPoint x: 338, endPoint y: 105, distance: 49.9
click at [338, 62] on div "September 17th 2025 ‹ September 2025 › Su Mo Tu We Th Fr Sa 31 1 2 3 4 5 6 7 8 …" at bounding box center [330, 57] width 79 height 11
click at [338, 105] on td "18" at bounding box center [339, 104] width 10 height 8
type input "[DATE]"
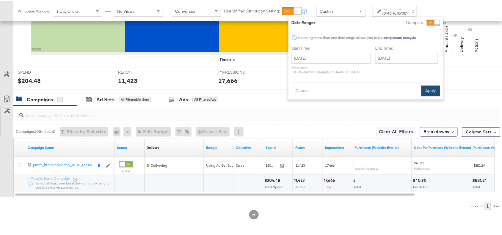
click at [432, 84] on button "Apply" at bounding box center [430, 89] width 19 height 11
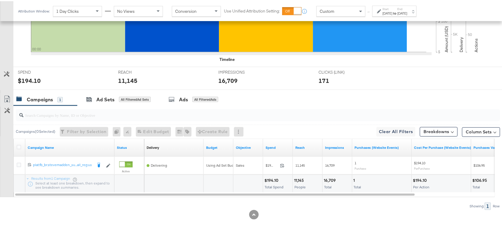
click at [331, 180] on div "16,709" at bounding box center [331, 180] width 14 height 6
click at [298, 180] on div "11,145" at bounding box center [300, 180] width 12 height 6
click at [272, 178] on div "$194.10" at bounding box center [272, 180] width 16 height 6
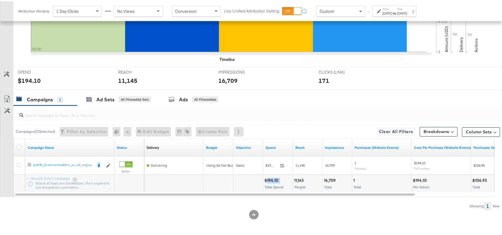
click at [272, 178] on div "$194.10" at bounding box center [272, 180] width 16 height 6
